Goal: Information Seeking & Learning: Understand process/instructions

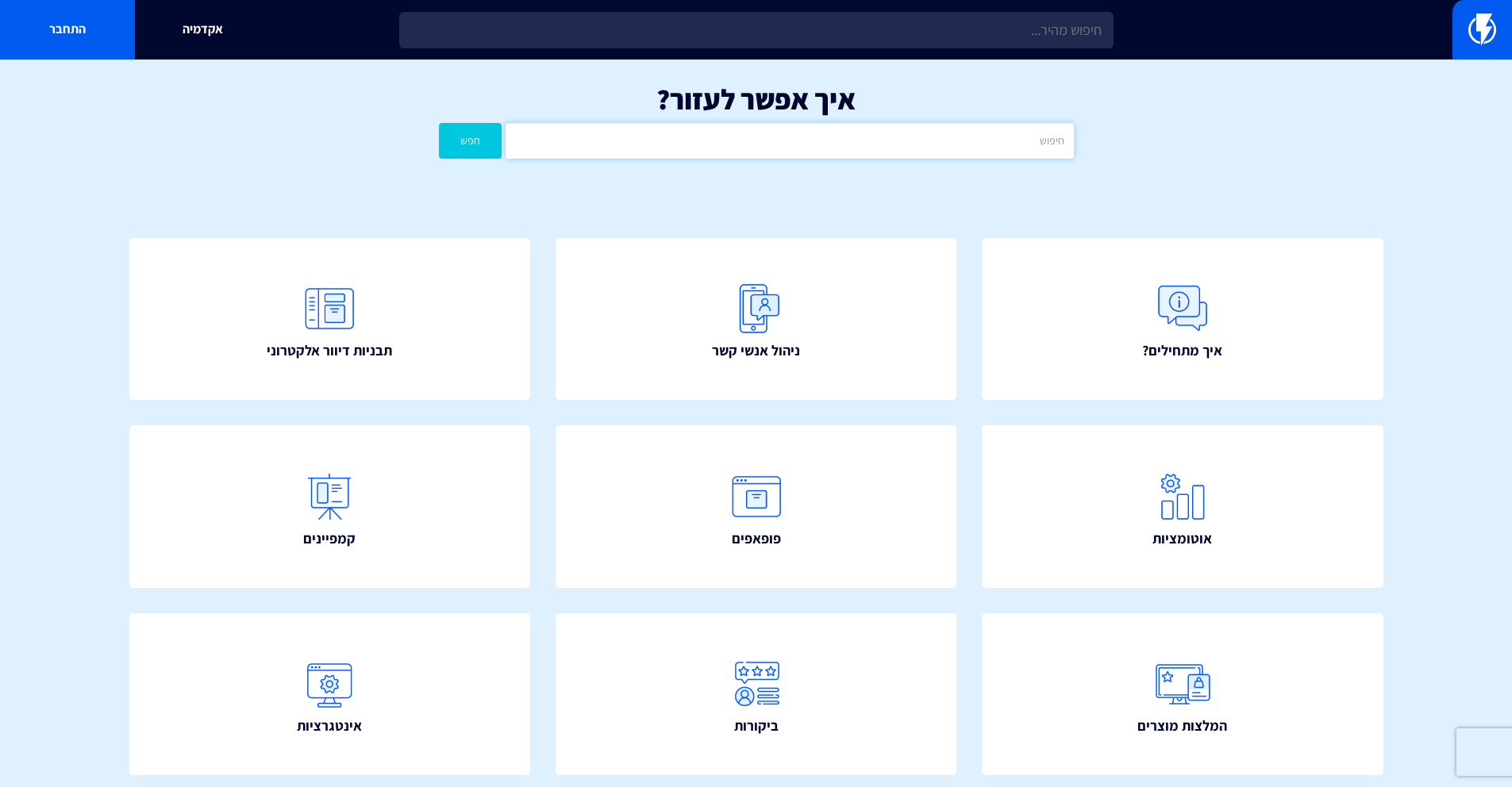
click at [697, 140] on input "text" at bounding box center [789, 140] width 568 height 35
type input "מ"
type input "magento"
click at [439, 123] on button "חפש" at bounding box center [471, 140] width 64 height 35
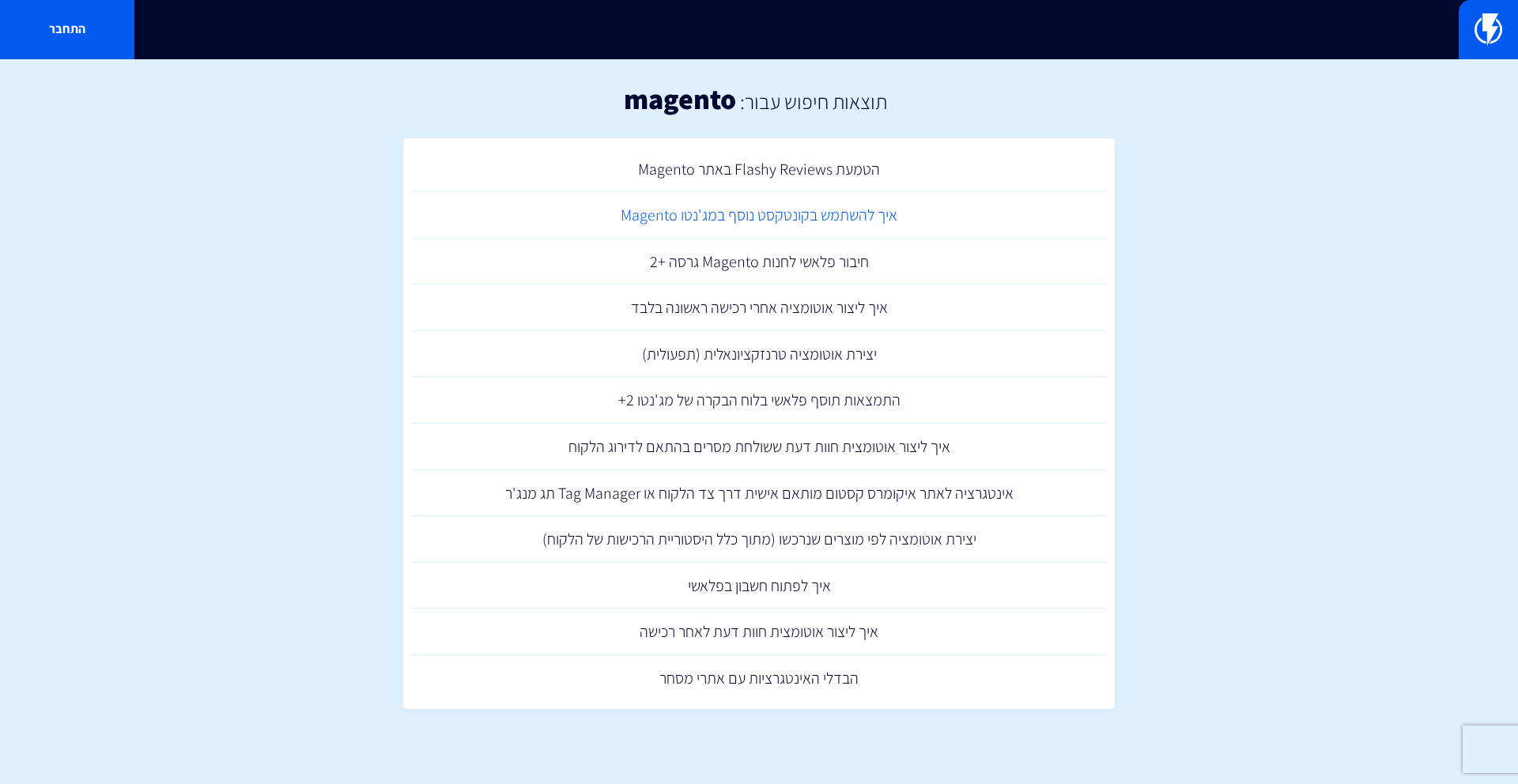
click at [778, 210] on link "איך להשתמש בקונטקסט נוסף במג'נטו Magento" at bounding box center [759, 216] width 696 height 47
click at [823, 275] on link "חיבור פלאשי לחנות Magento גרסה +2" at bounding box center [759, 262] width 696 height 47
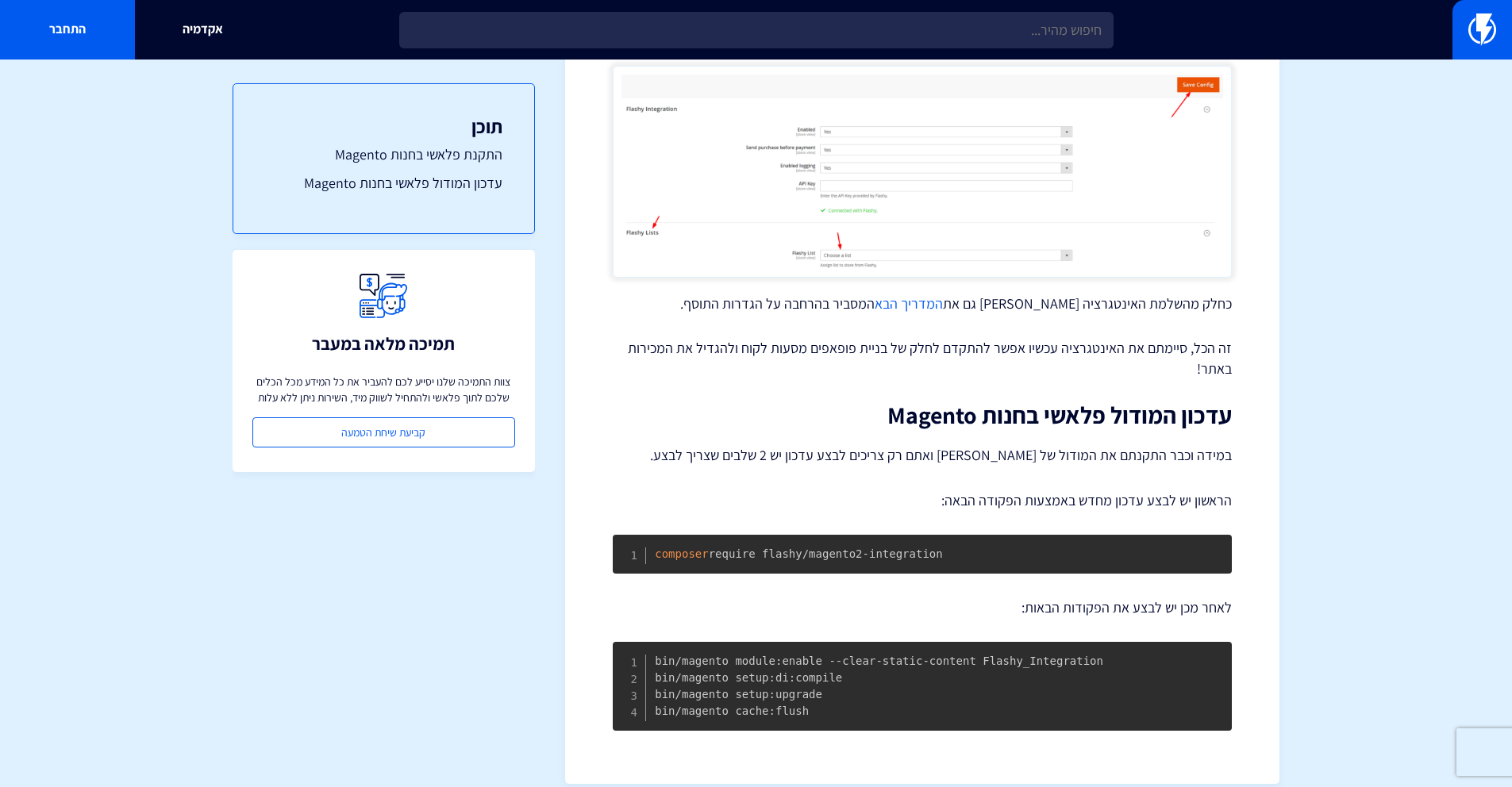
scroll to position [1726, 0]
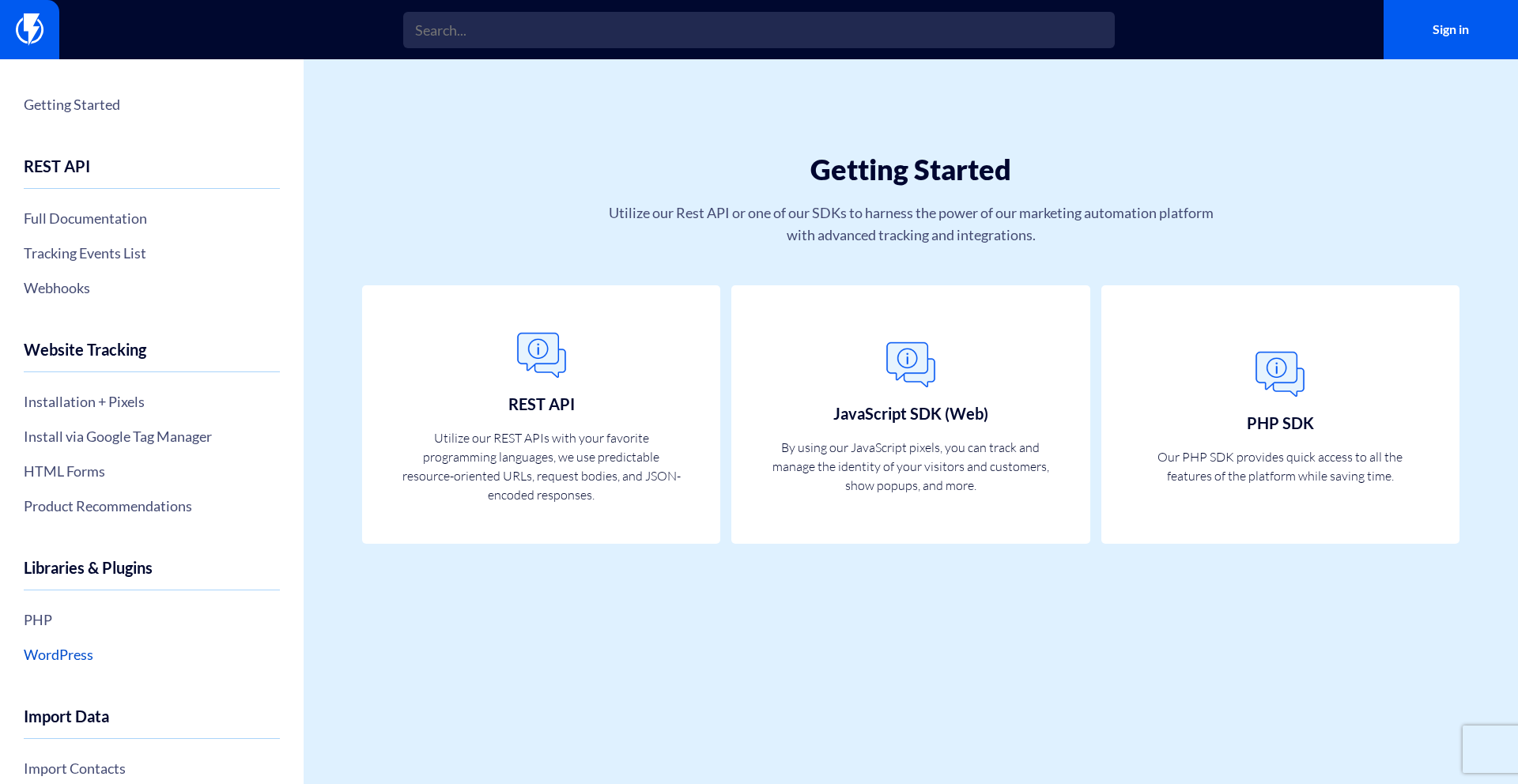
scroll to position [352, 0]
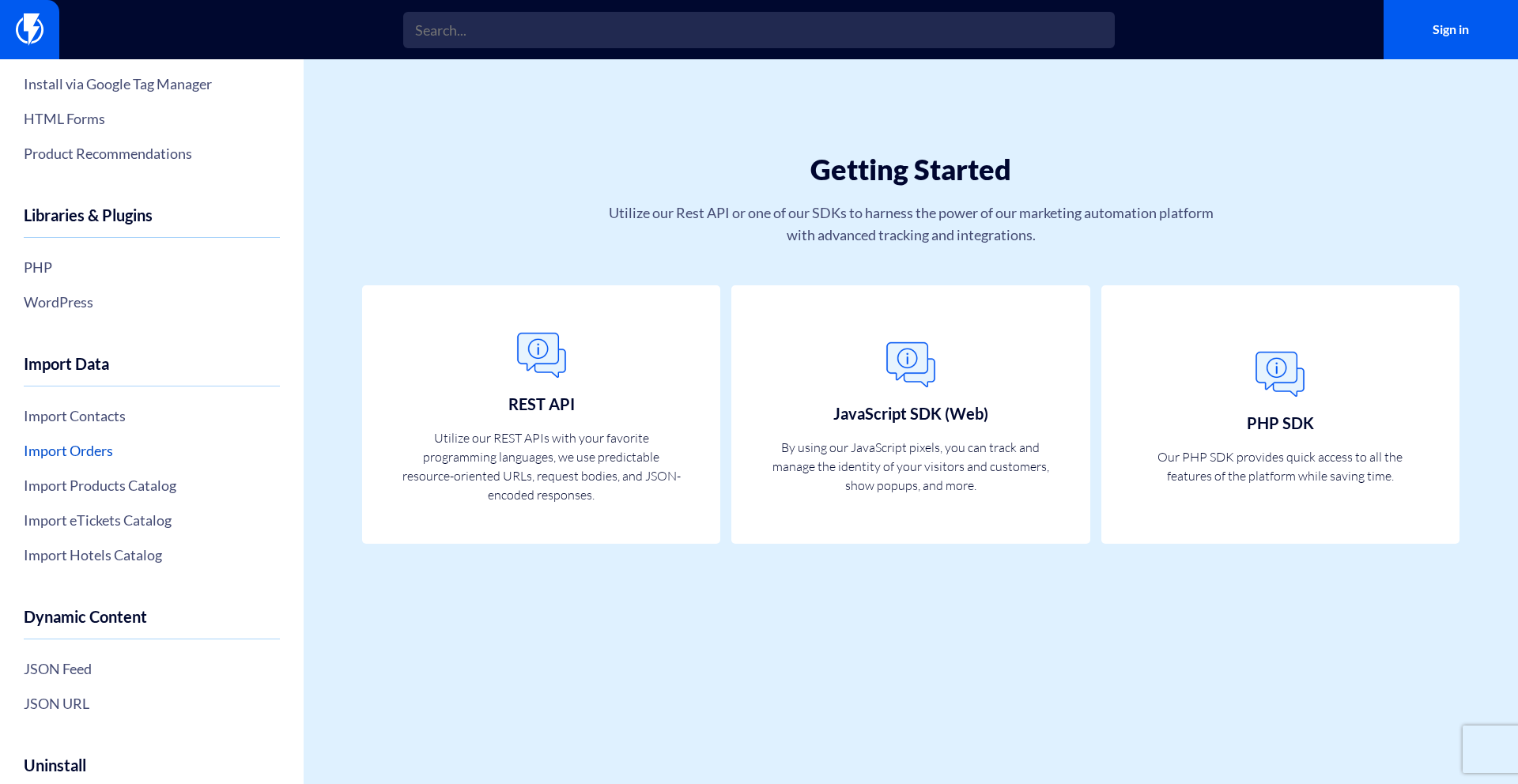
click at [97, 450] on link "Import Orders" at bounding box center [151, 451] width 256 height 27
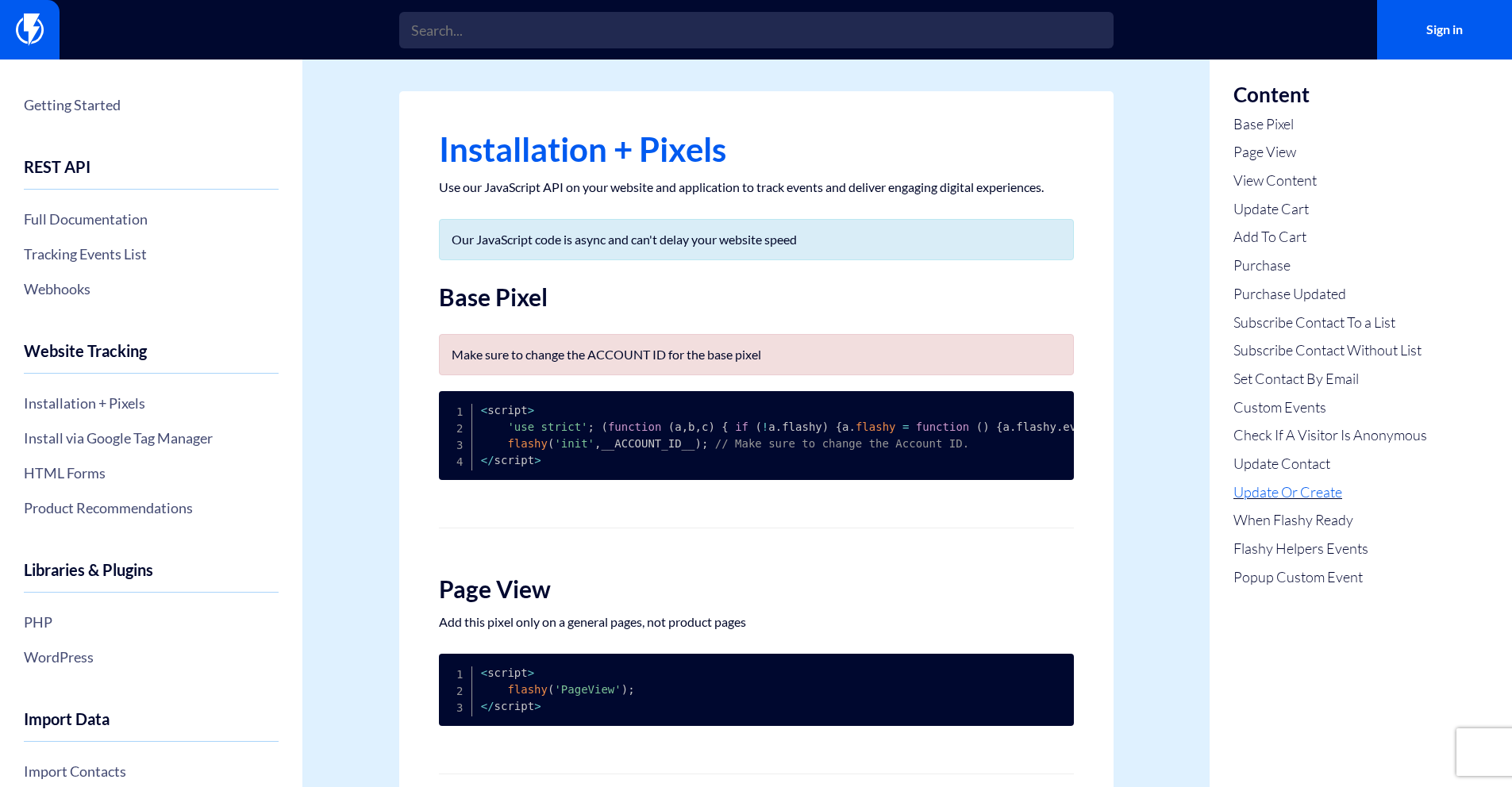
click at [1308, 488] on link "Update Or Create" at bounding box center [1331, 492] width 194 height 21
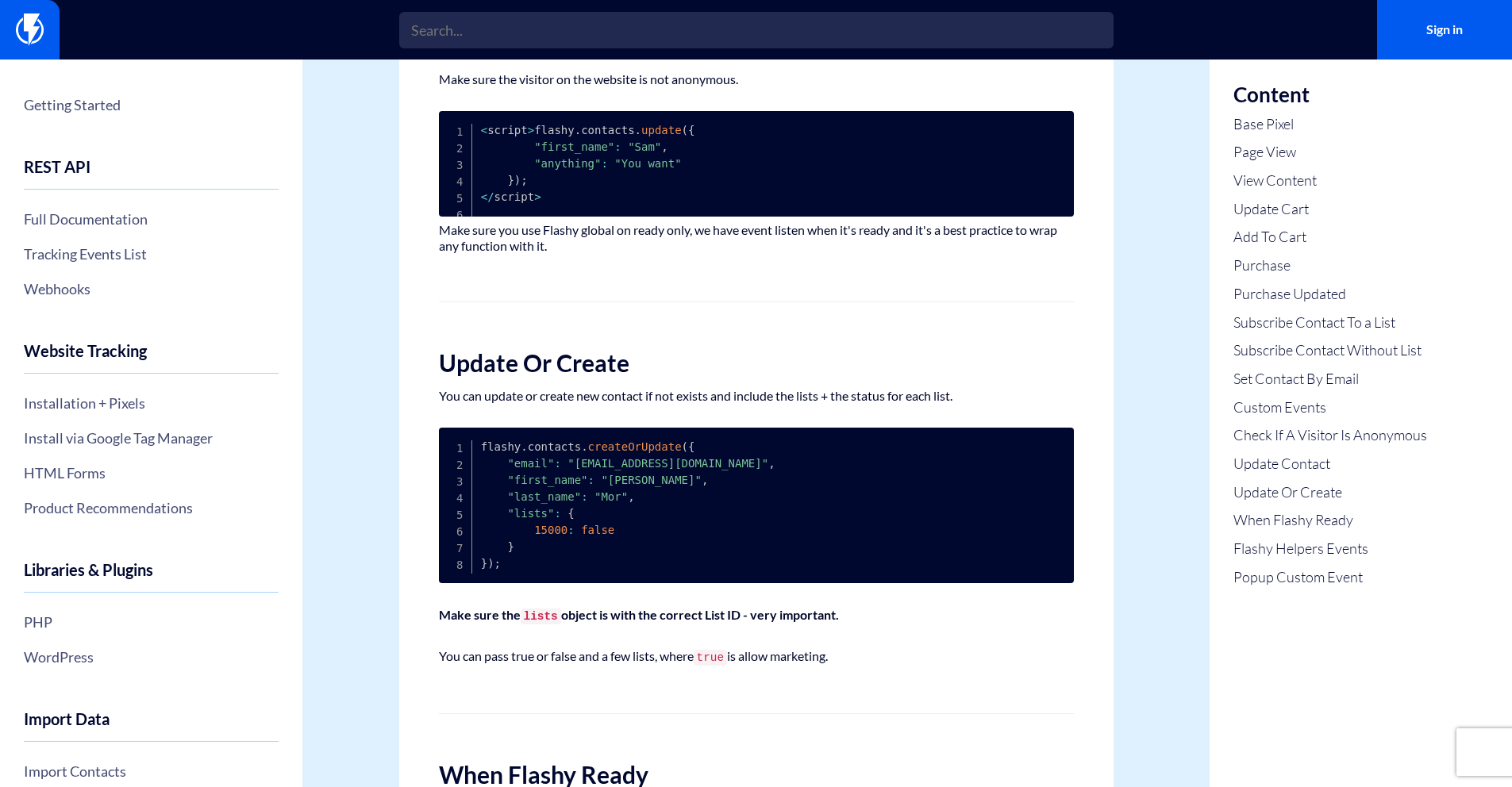
scroll to position [4486, 0]
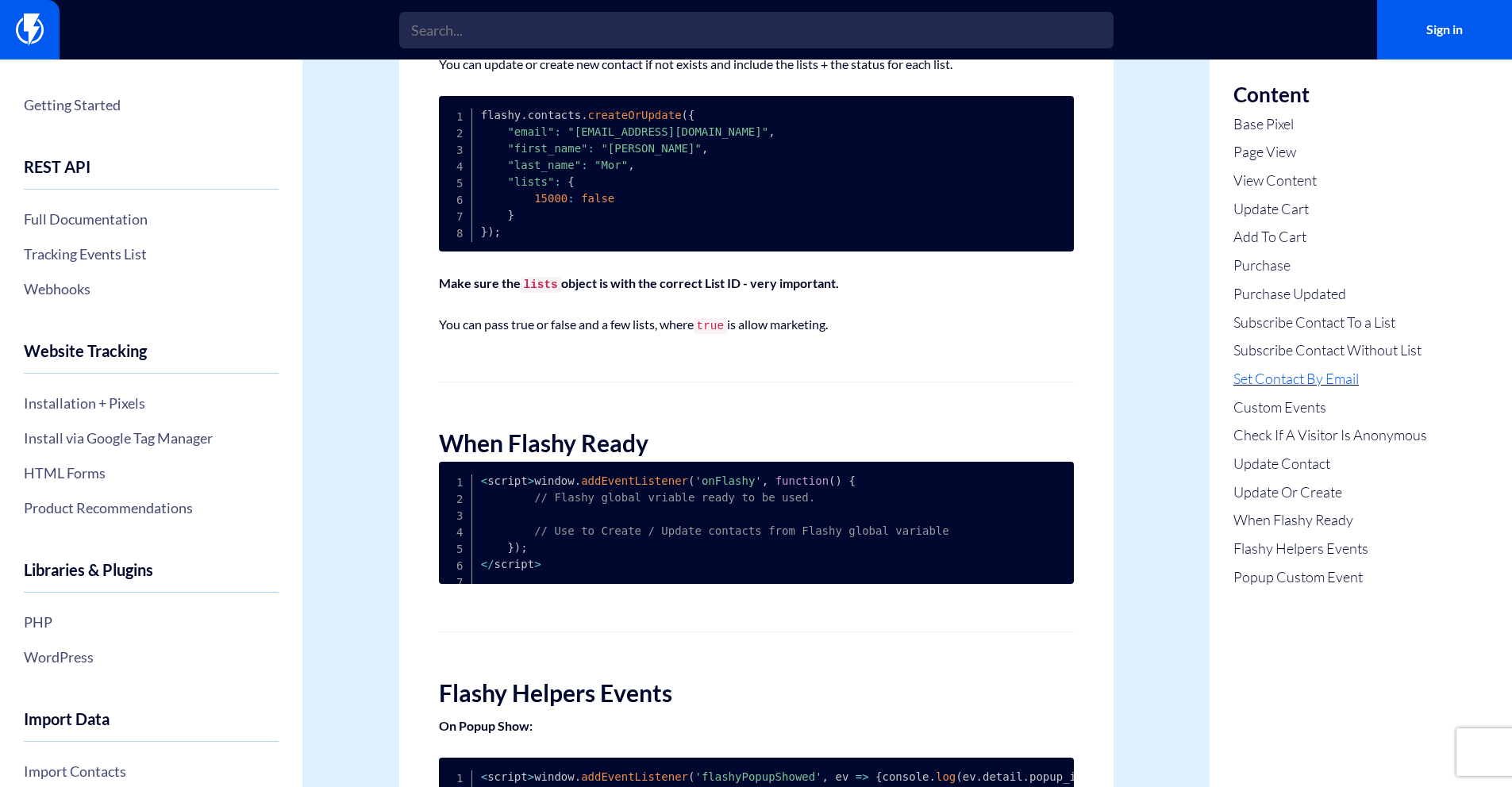
click at [1314, 379] on link "Set Contact By Email" at bounding box center [1331, 378] width 194 height 21
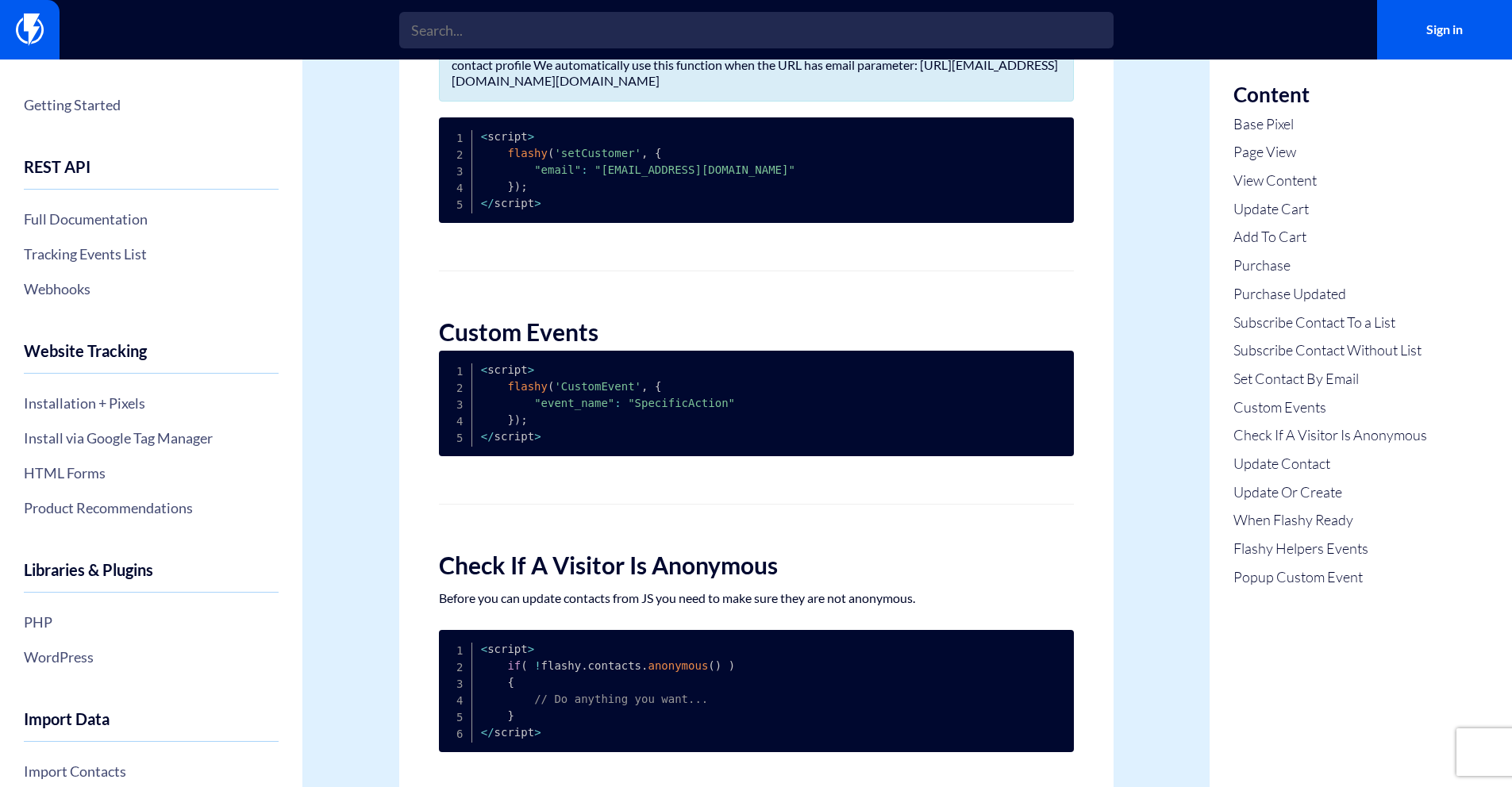
scroll to position [3282, 0]
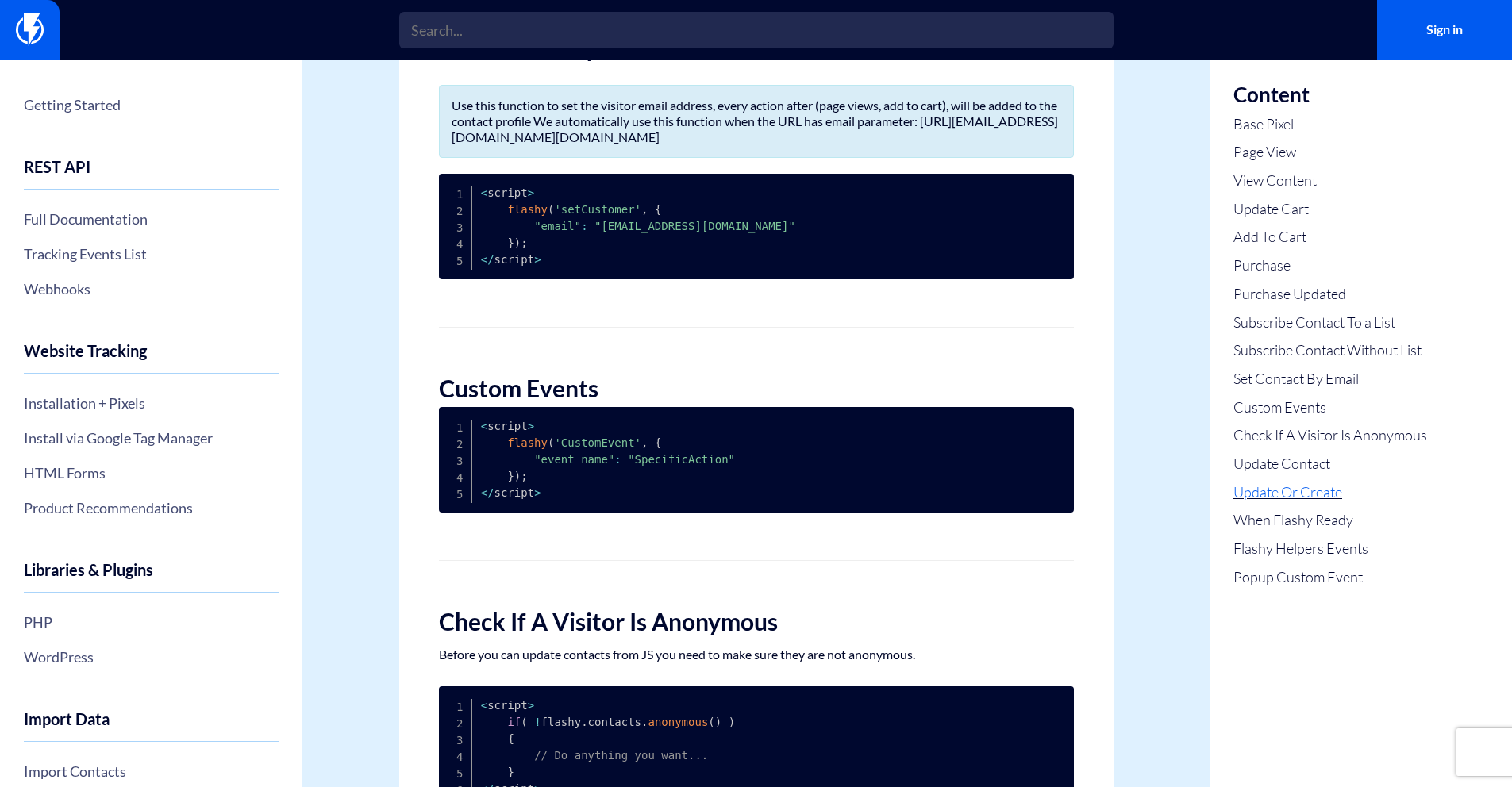
click at [1316, 485] on link "Update Or Create" at bounding box center [1331, 492] width 194 height 21
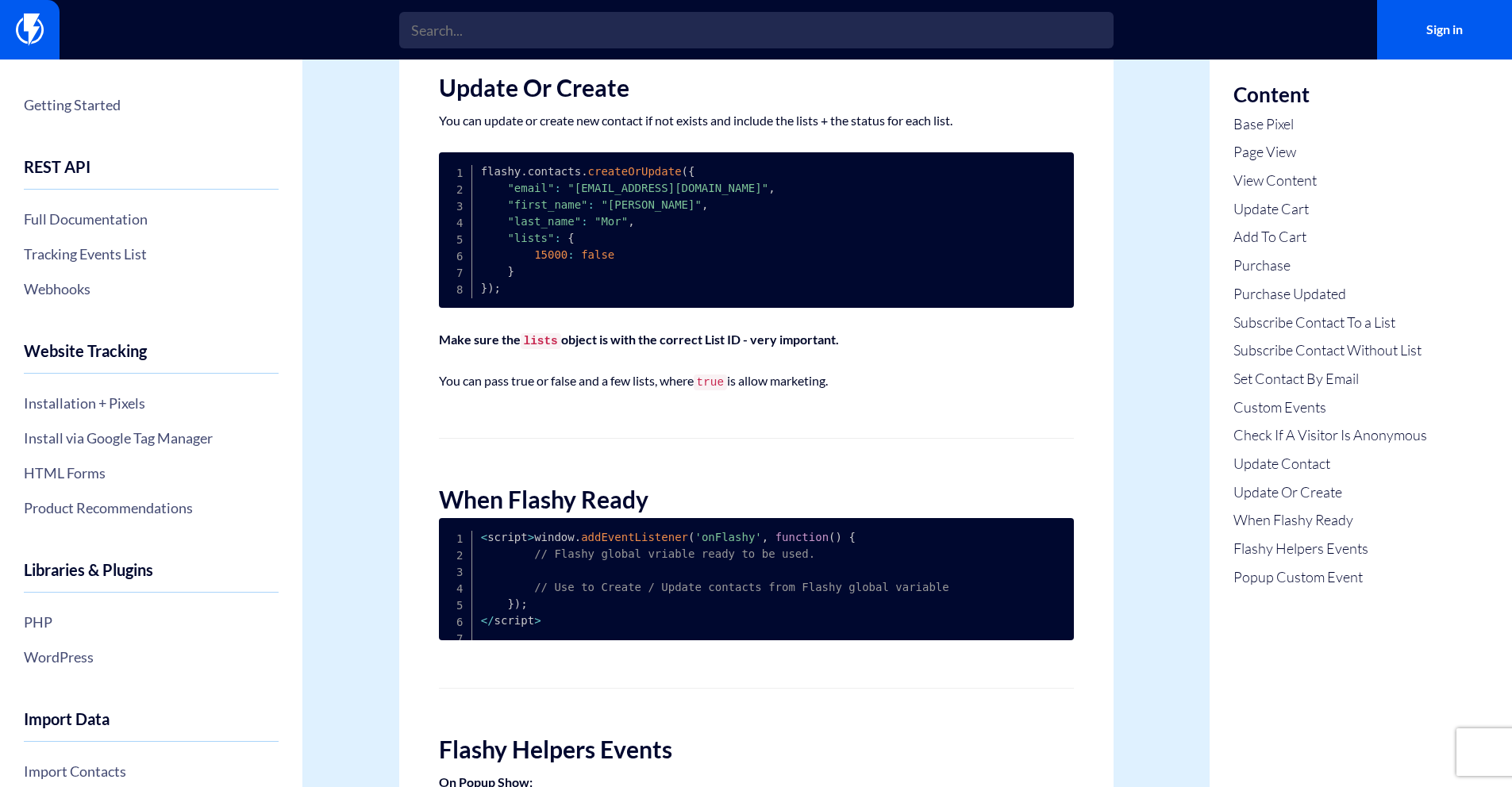
scroll to position [4486, 0]
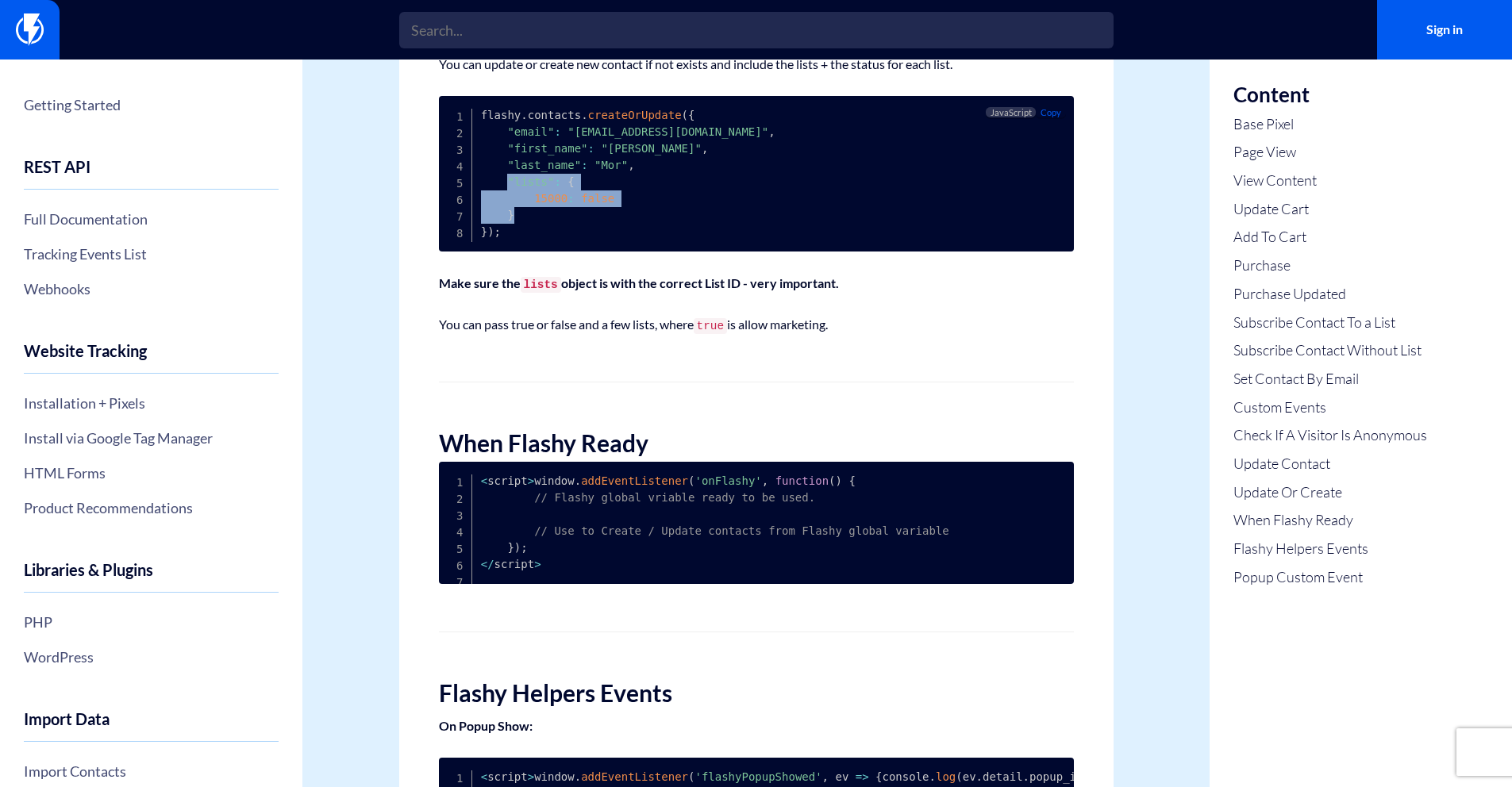
drag, startPoint x: 510, startPoint y: 241, endPoint x: 524, endPoint y: 272, distance: 34.0
click at [524, 252] on pre "flashy . contacts . createOrUpdate ( { "email" : "[EMAIL_ADDRESS][DOMAIN_NAME]"…" at bounding box center [757, 173] width 635 height 156
copy code ""lists" : { 15000 : false }"
drag, startPoint x: 1284, startPoint y: 265, endPoint x: 1271, endPoint y: 260, distance: 13.9
click at [1284, 265] on link "Purchase" at bounding box center [1331, 266] width 194 height 21
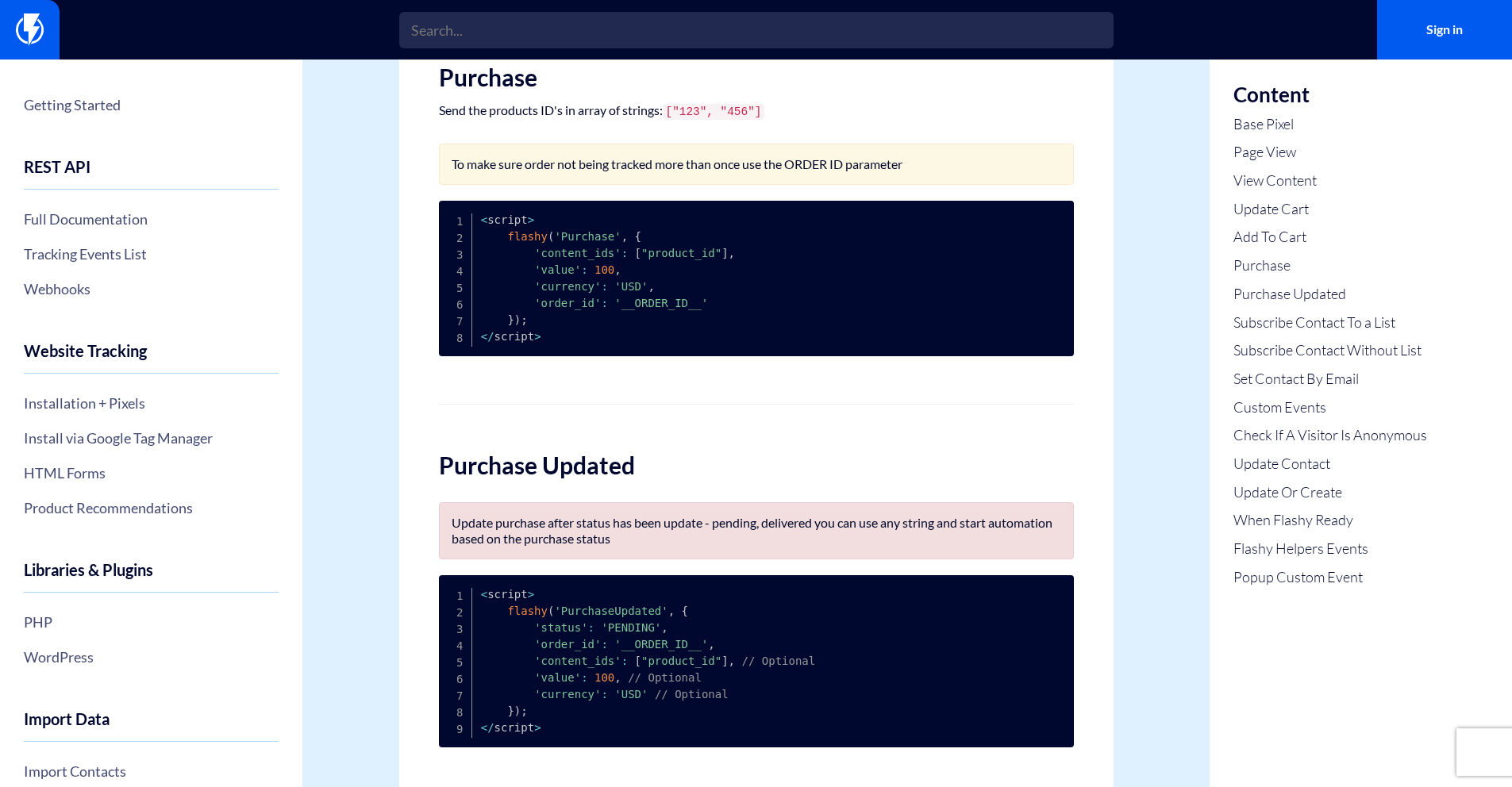
scroll to position [1734, 0]
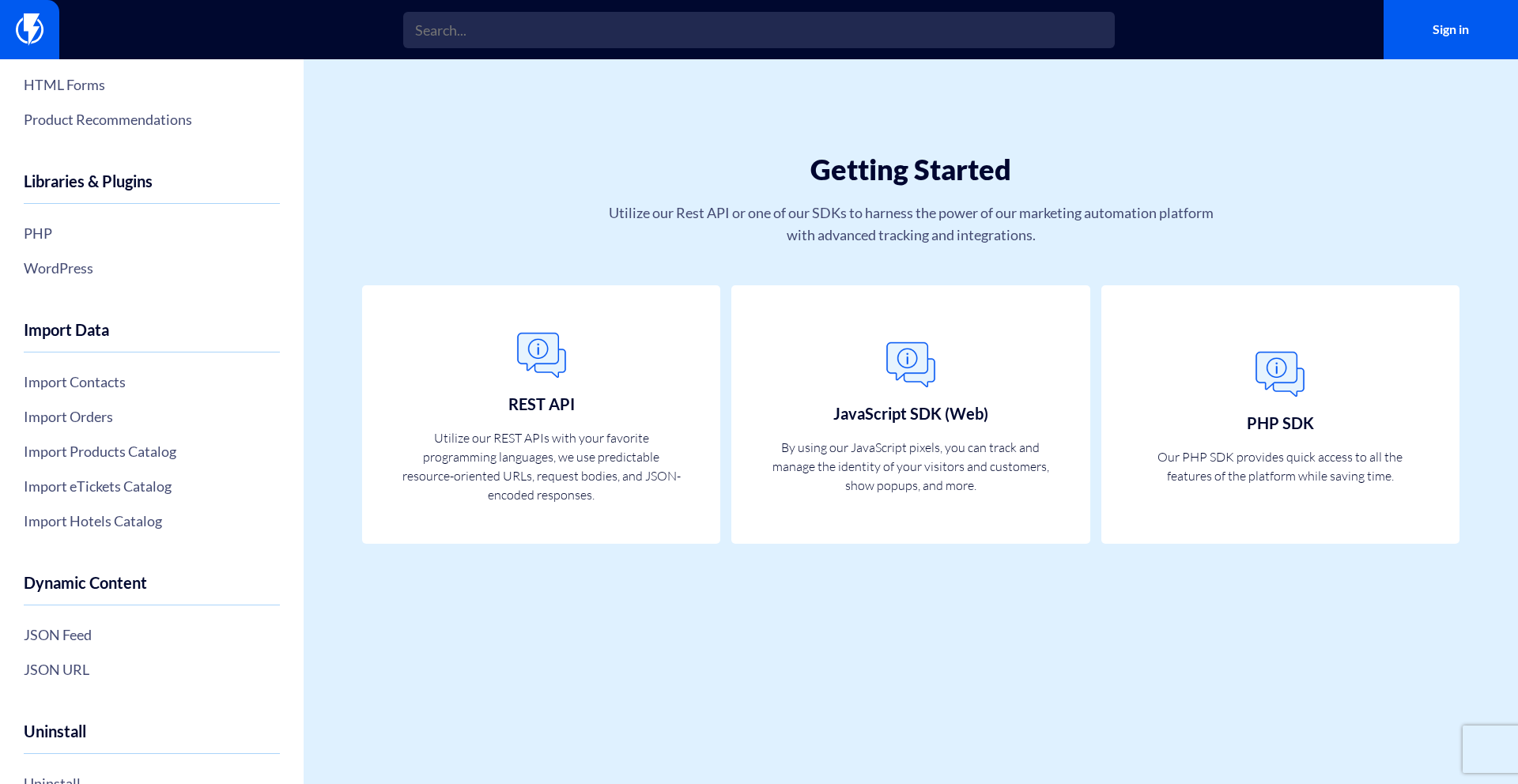
scroll to position [431, 0]
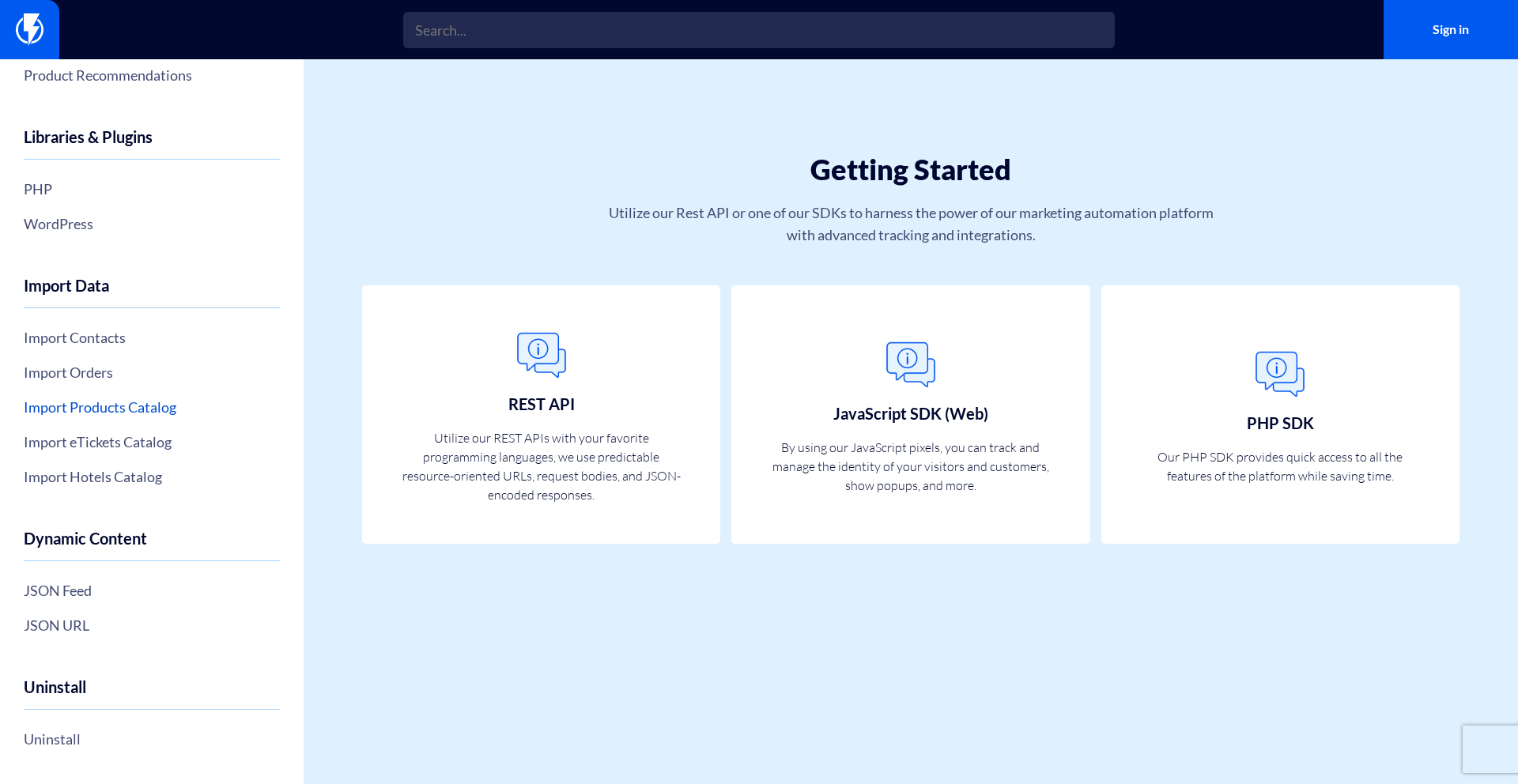
click at [102, 413] on link "Import Products Catalog" at bounding box center [151, 407] width 256 height 27
